Goal: Information Seeking & Learning: Learn about a topic

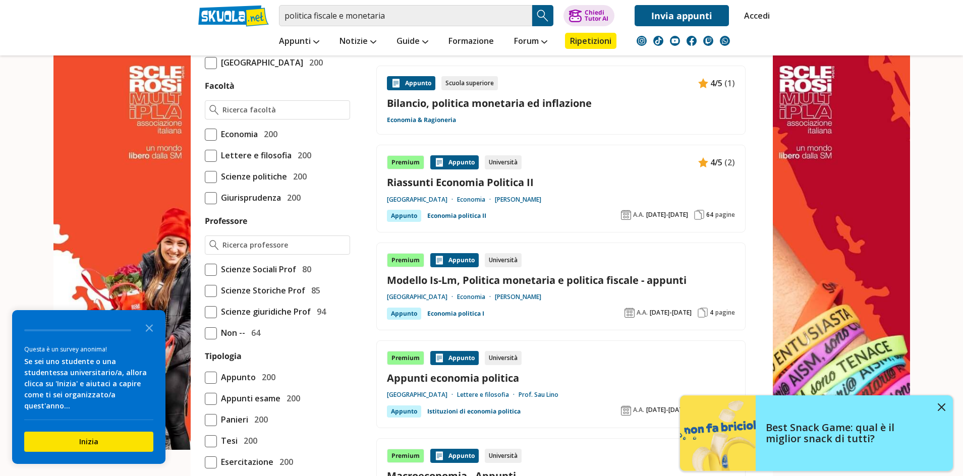
scroll to position [606, 0]
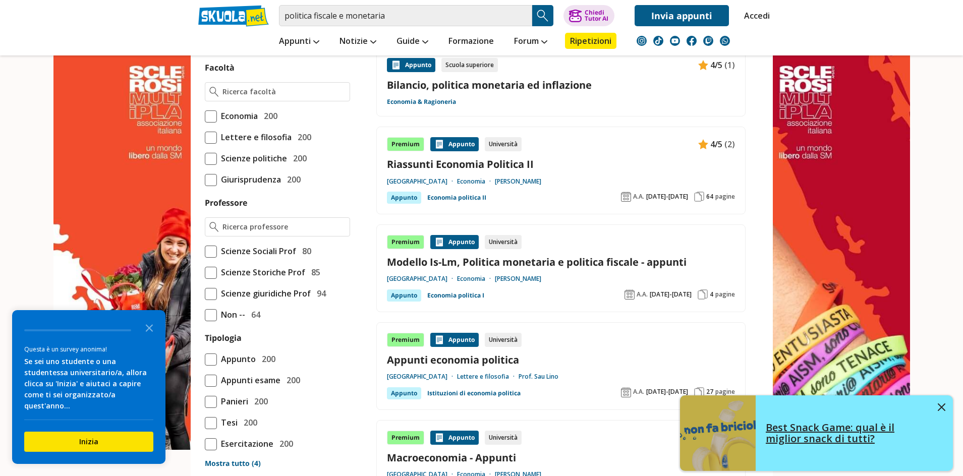
click at [942, 404] on img at bounding box center [942, 408] width 8 height 8
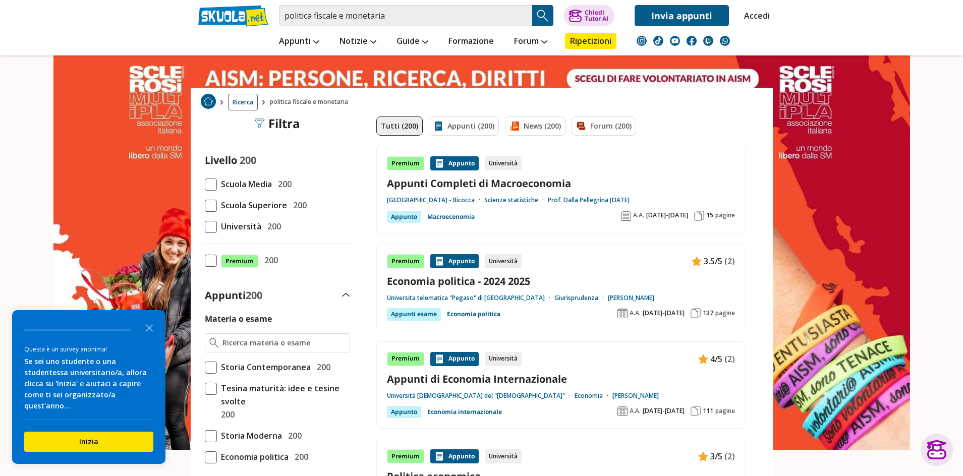
scroll to position [0, 0]
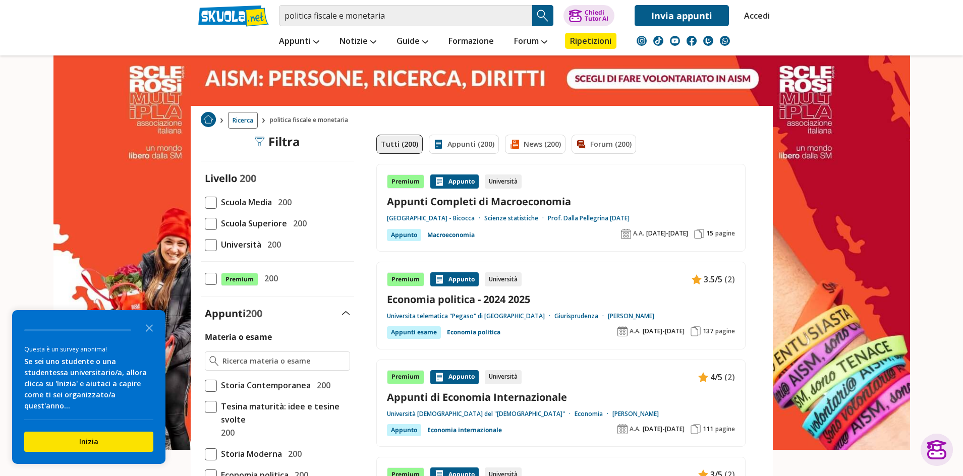
click at [458, 182] on div "Appunto" at bounding box center [455, 182] width 48 height 14
click at [449, 280] on div "Appunto" at bounding box center [455, 280] width 48 height 14
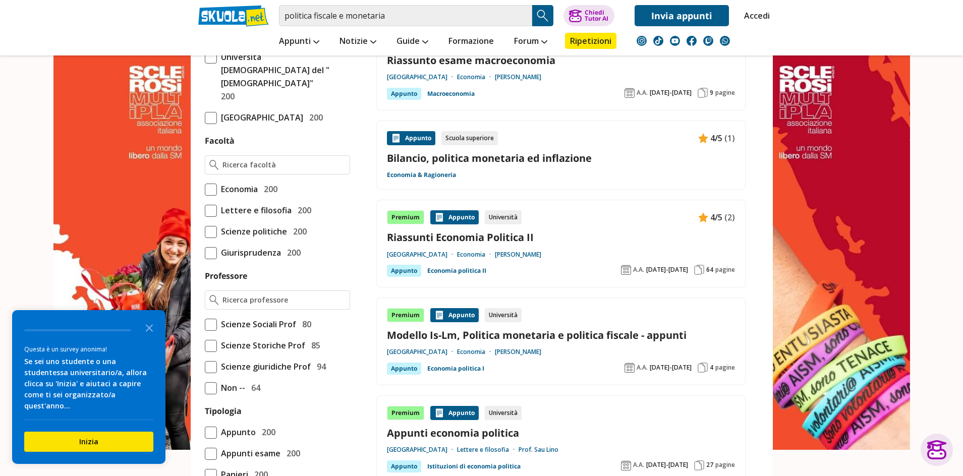
scroll to position [555, 0]
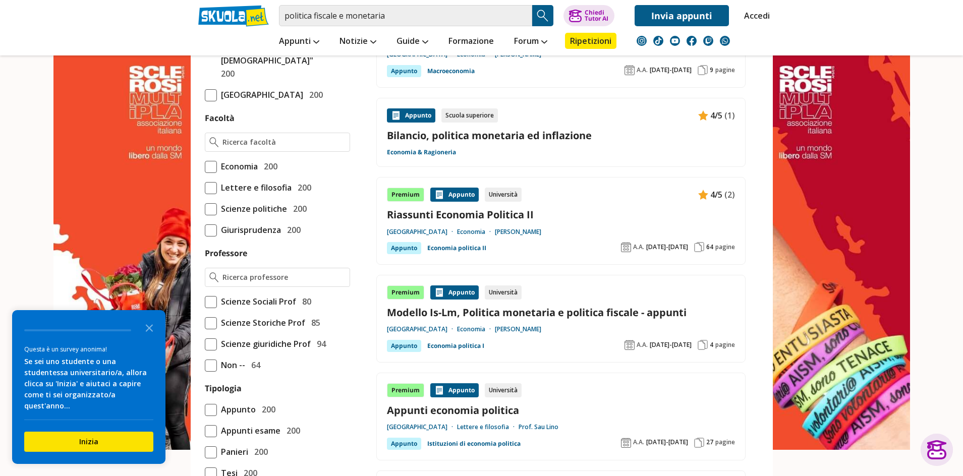
click at [456, 136] on link "Bilancio, politica monetaria ed inflazione" at bounding box center [561, 136] width 348 height 14
click at [547, 18] on img "Search Button" at bounding box center [542, 15] width 15 height 15
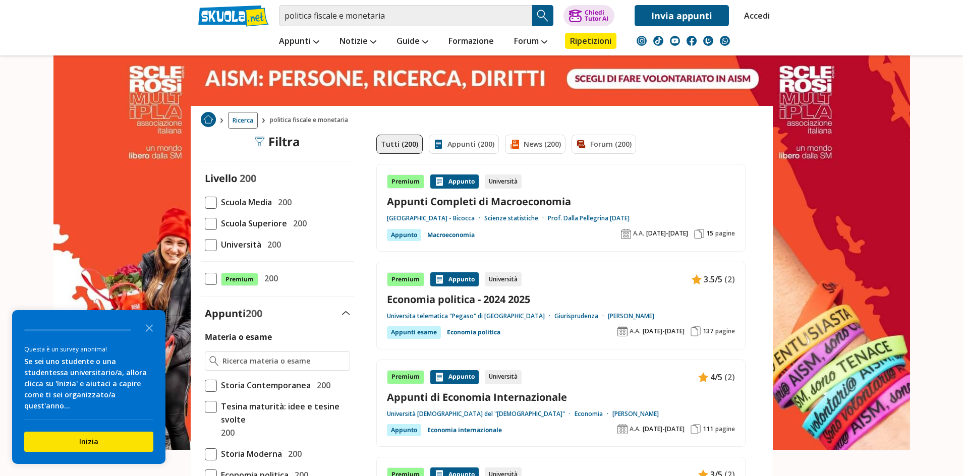
click at [463, 278] on div "Appunto" at bounding box center [455, 280] width 48 height 14
click at [472, 334] on link "Economia politica" at bounding box center [473, 333] width 53 height 12
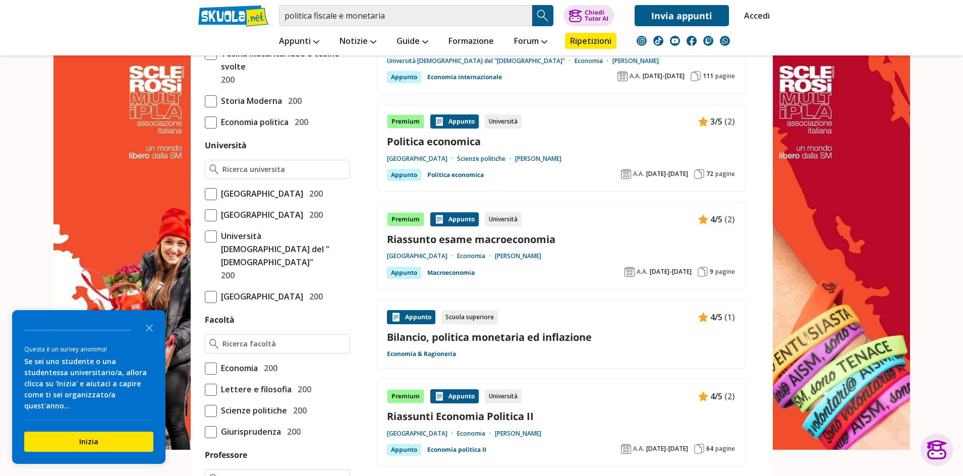
scroll to position [505, 0]
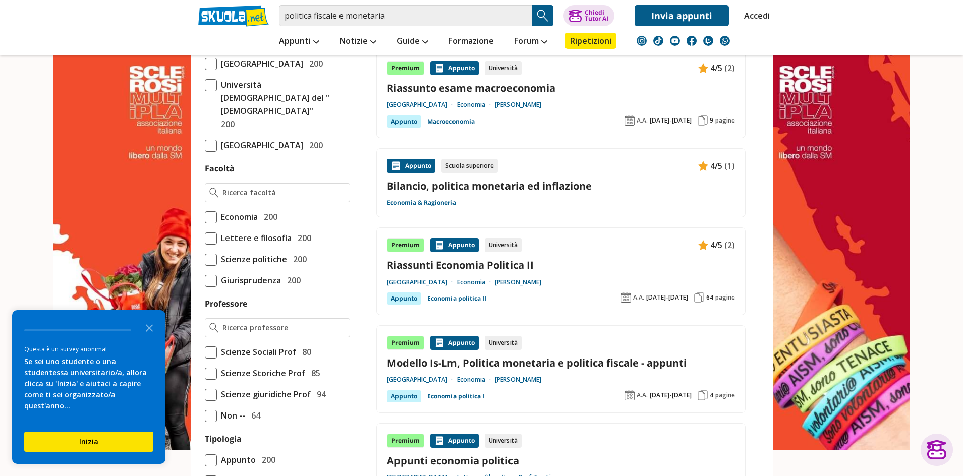
click at [521, 361] on link "Modello Is-Lm, Politica monetaria e politica fiscale - appunti" at bounding box center [561, 363] width 348 height 14
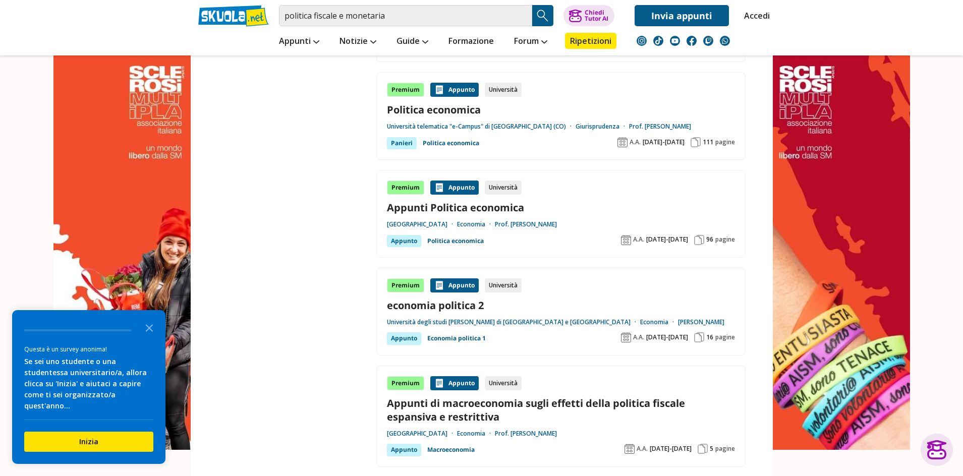
scroll to position [1565, 0]
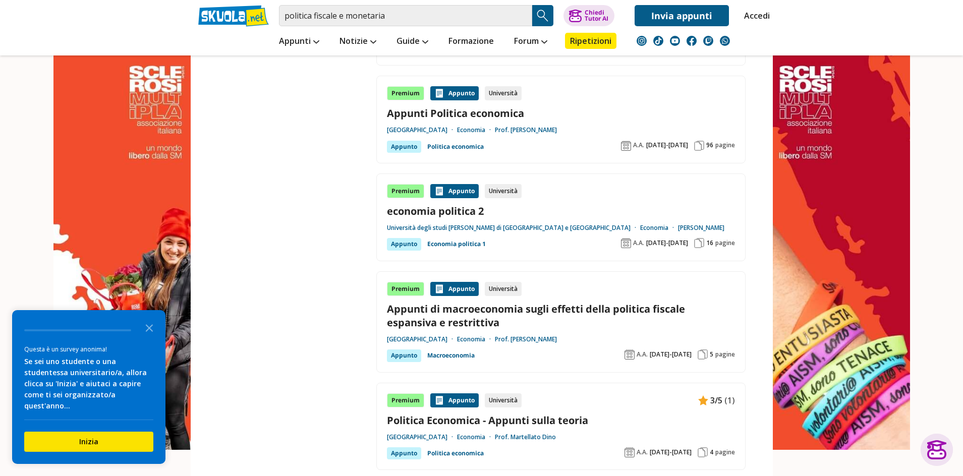
click at [511, 302] on link "Appunti di macroeconomia sugli effetti della politica fiscale espansiva e restr…" at bounding box center [561, 315] width 348 height 27
click at [386, 14] on input "politica fiscale e monetaria" at bounding box center [405, 15] width 253 height 21
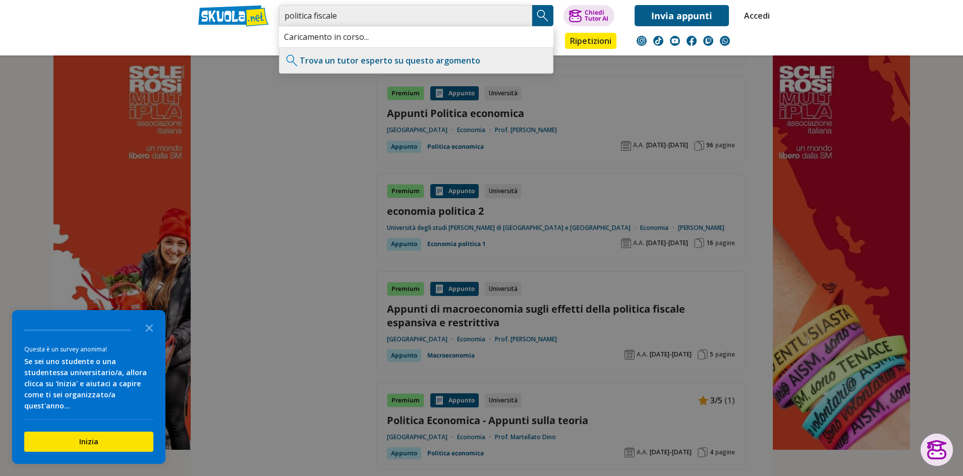
type input "politica fiscale"
click at [546, 13] on img "Search Button" at bounding box center [542, 15] width 15 height 15
